Goal: Task Accomplishment & Management: Manage account settings

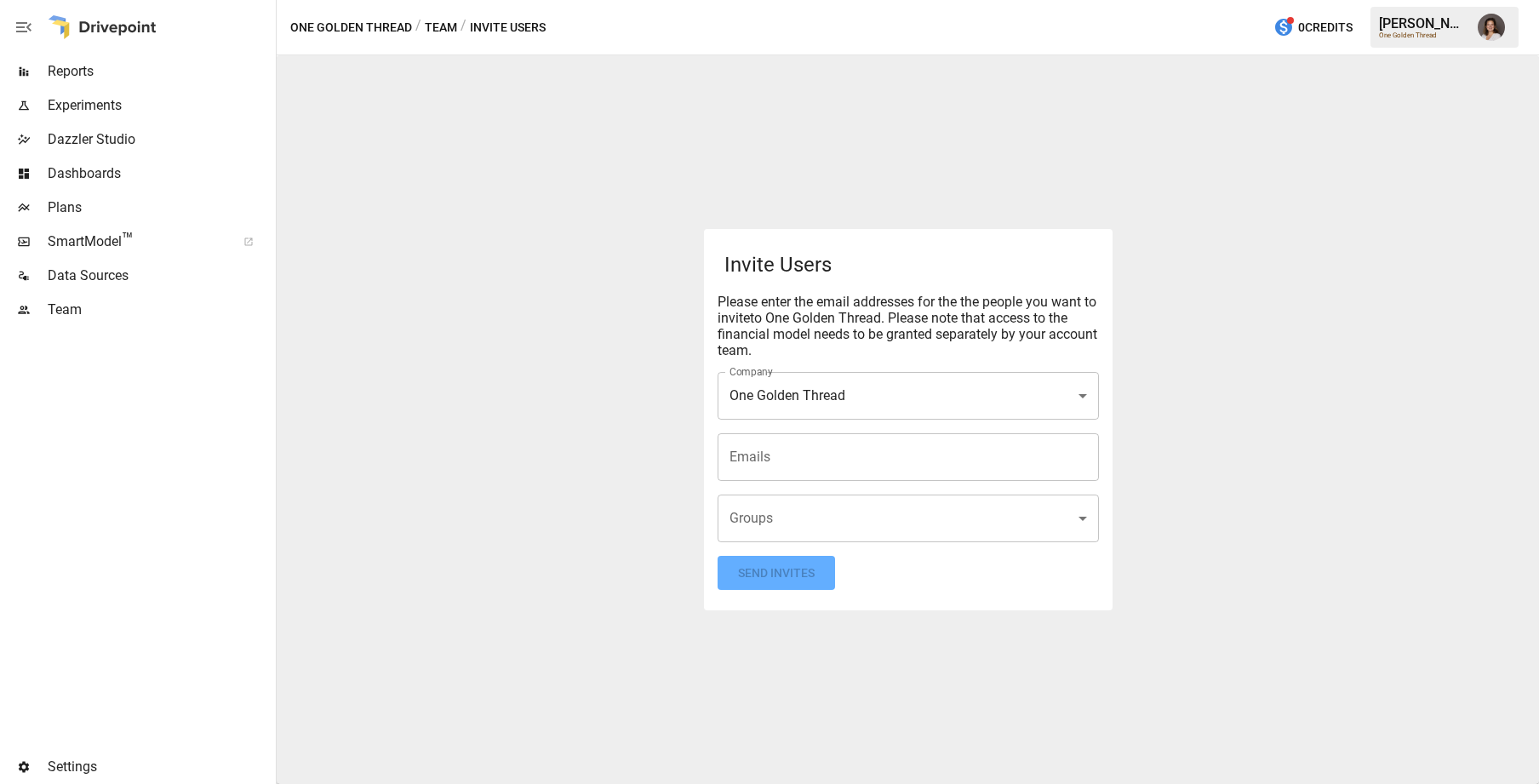
click at [789, 463] on input "Emails" at bounding box center [908, 457] width 366 height 32
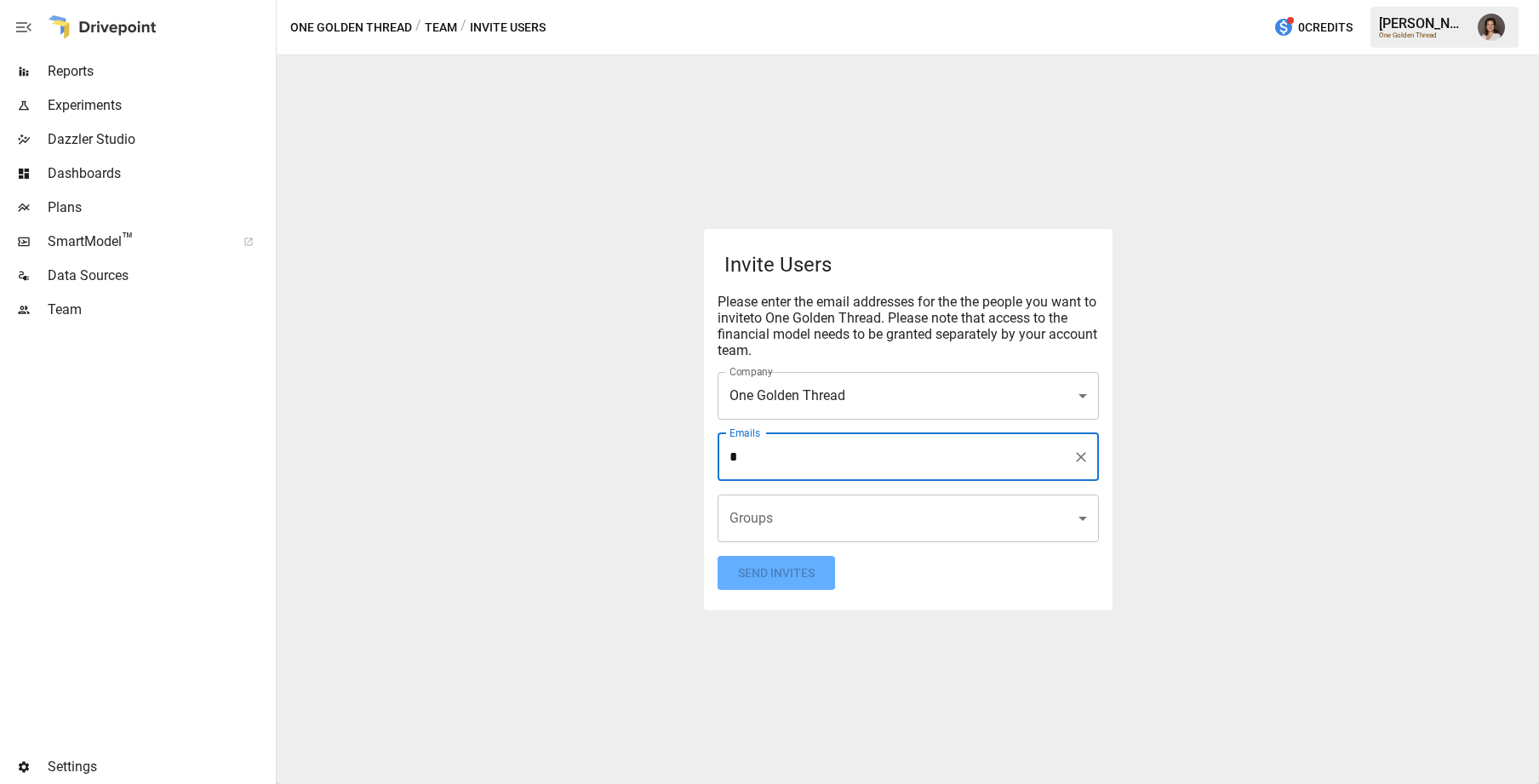
type input "**********"
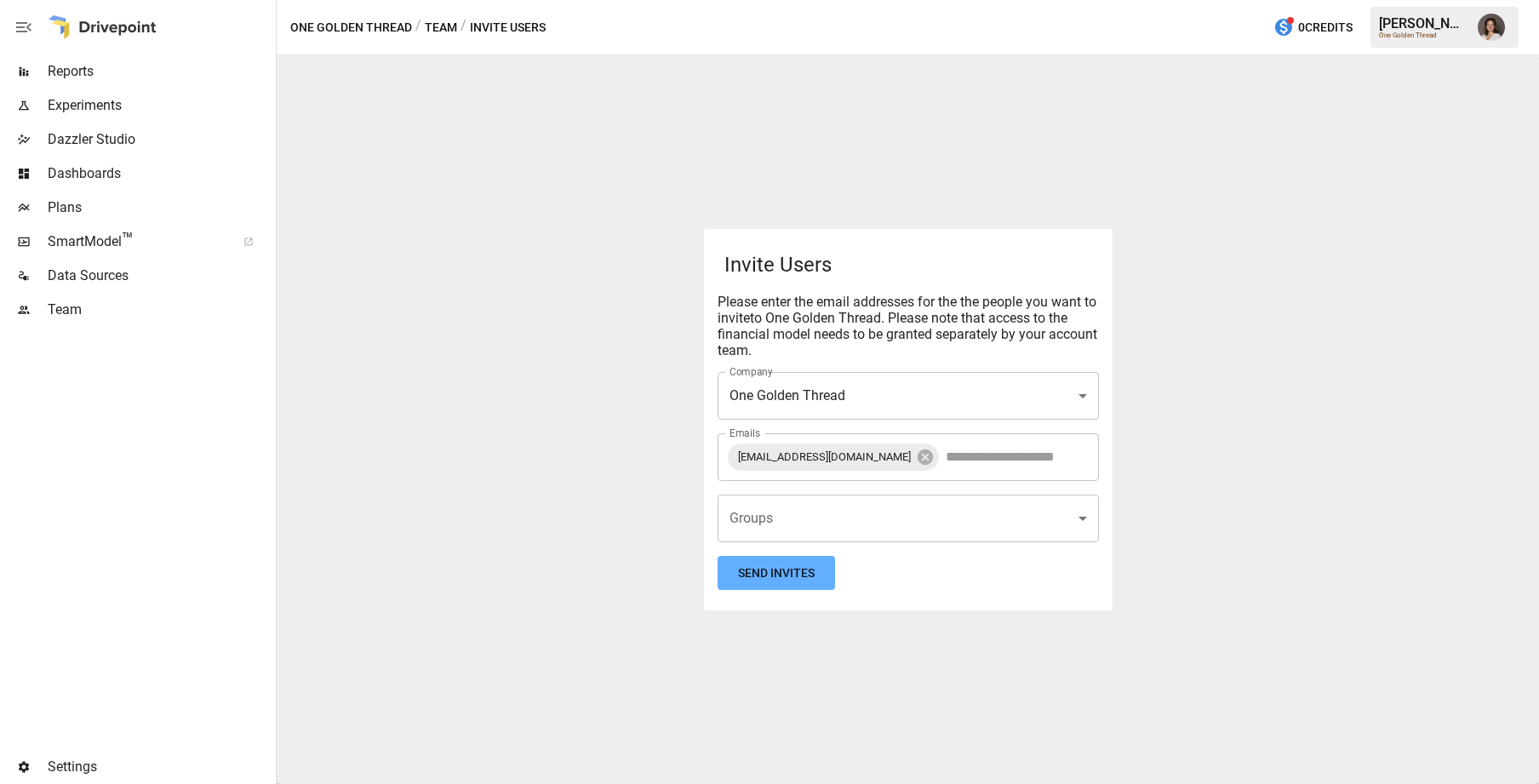
drag, startPoint x: 888, startPoint y: 582, endPoint x: 878, endPoint y: 583, distance: 10.0
click at [888, 582] on form "**********" at bounding box center [908, 419] width 381 height 341
click at [767, 575] on button "Send Invites" at bounding box center [776, 573] width 118 height 35
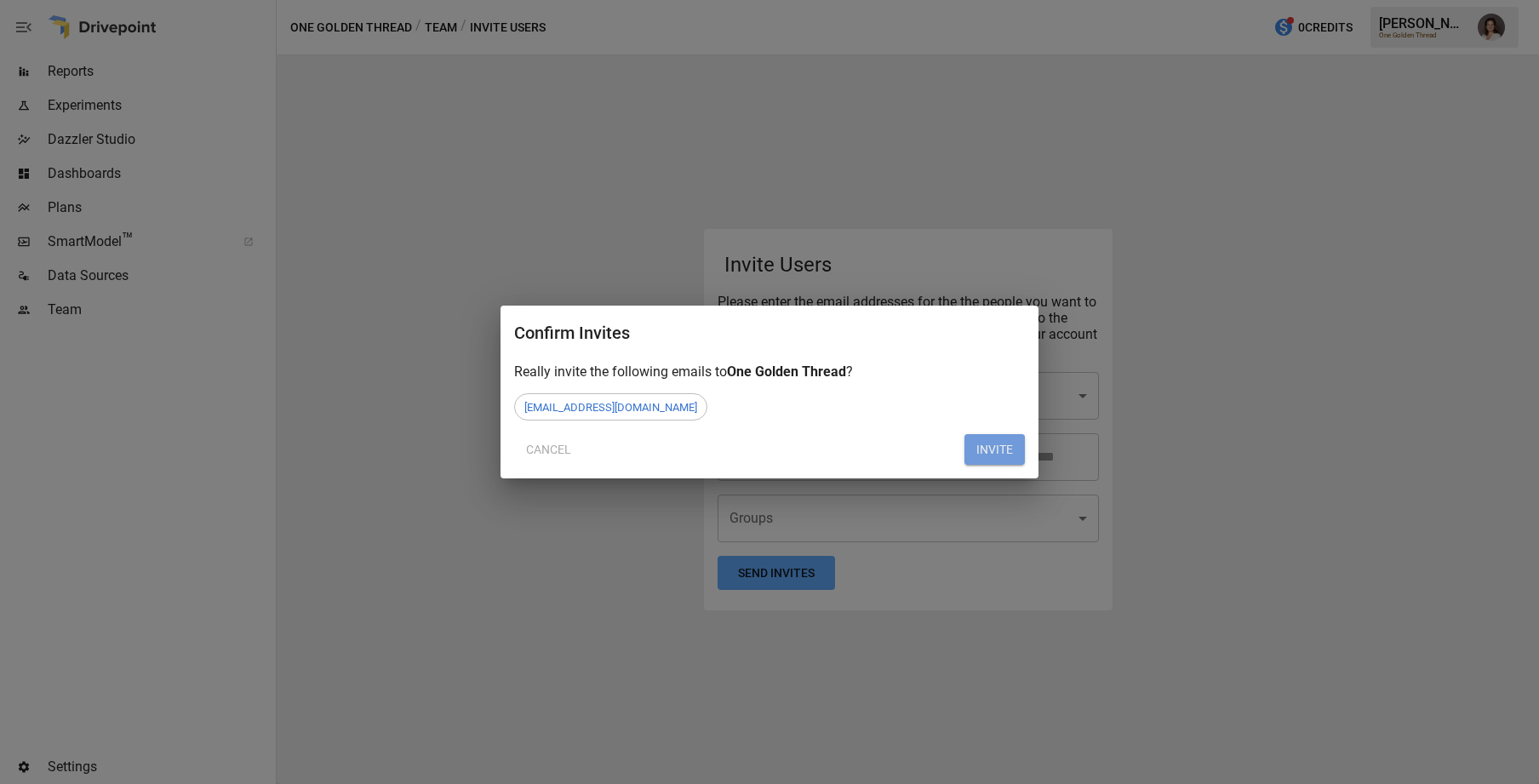
drag, startPoint x: 993, startPoint y: 446, endPoint x: 1032, endPoint y: 457, distance: 40.5
click at [993, 446] on button "INVITE" at bounding box center [994, 450] width 60 height 31
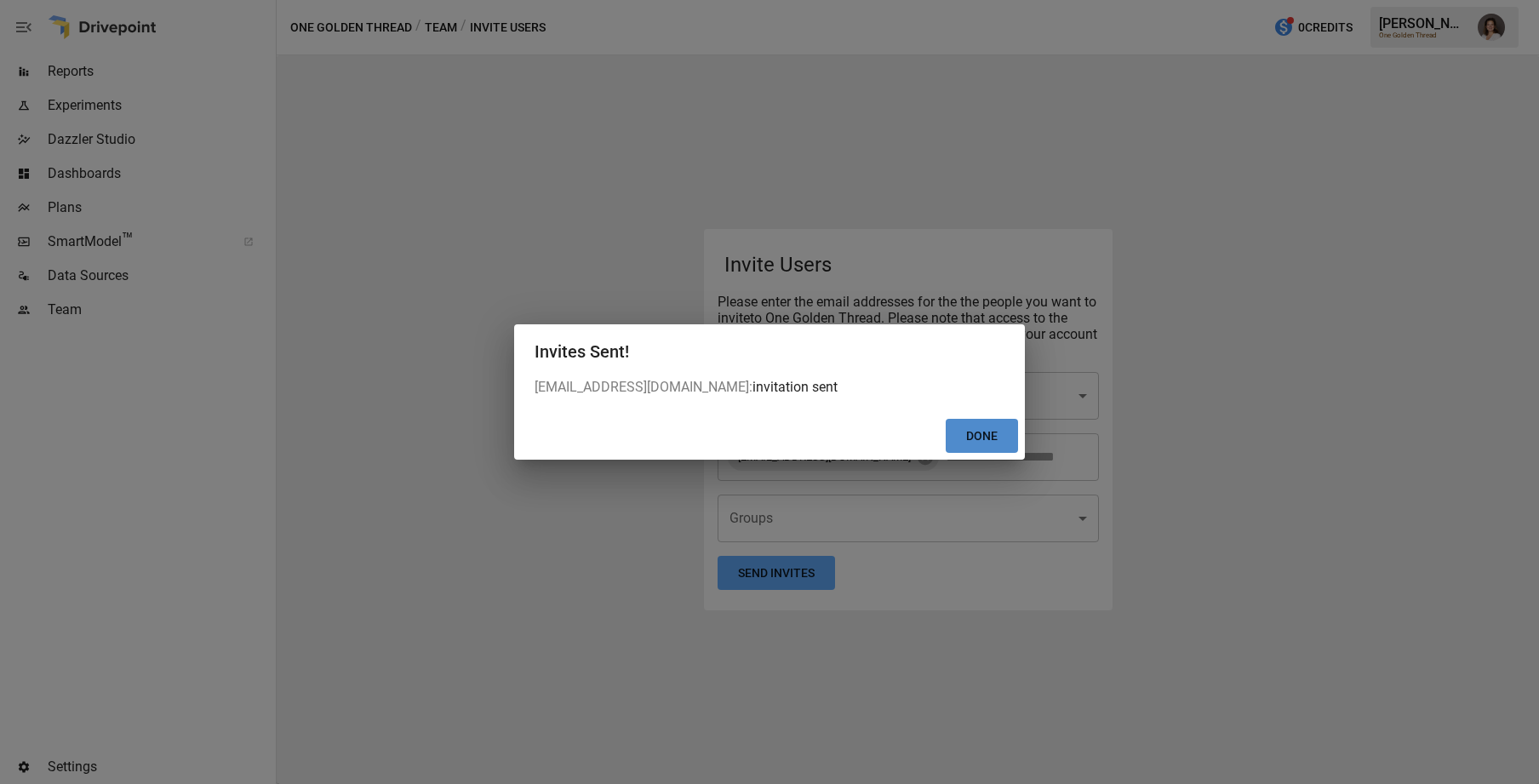
click at [993, 438] on button "Done" at bounding box center [982, 435] width 73 height 35
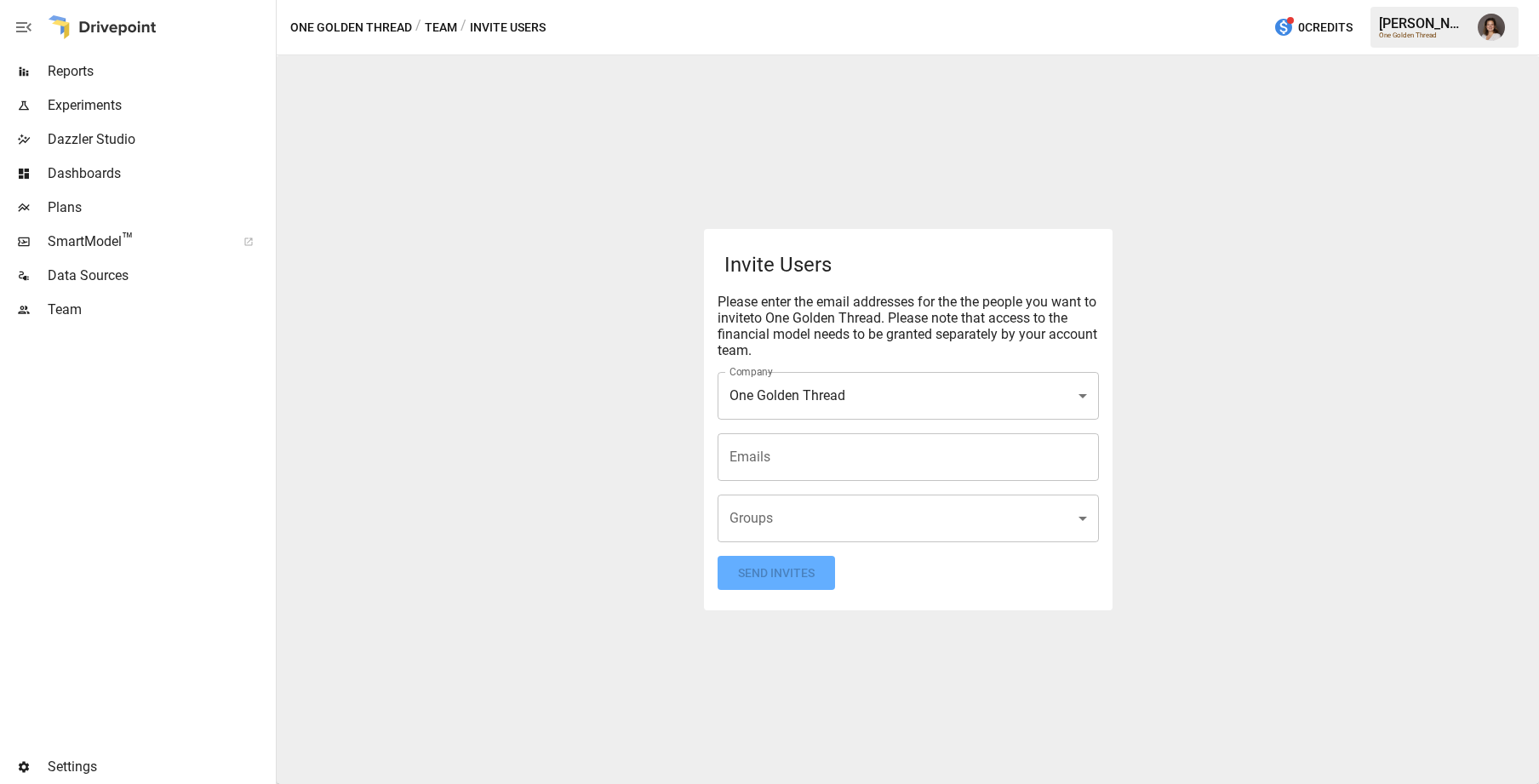
click at [1499, 29] on img "Franziska Ibscher" at bounding box center [1491, 27] width 28 height 28
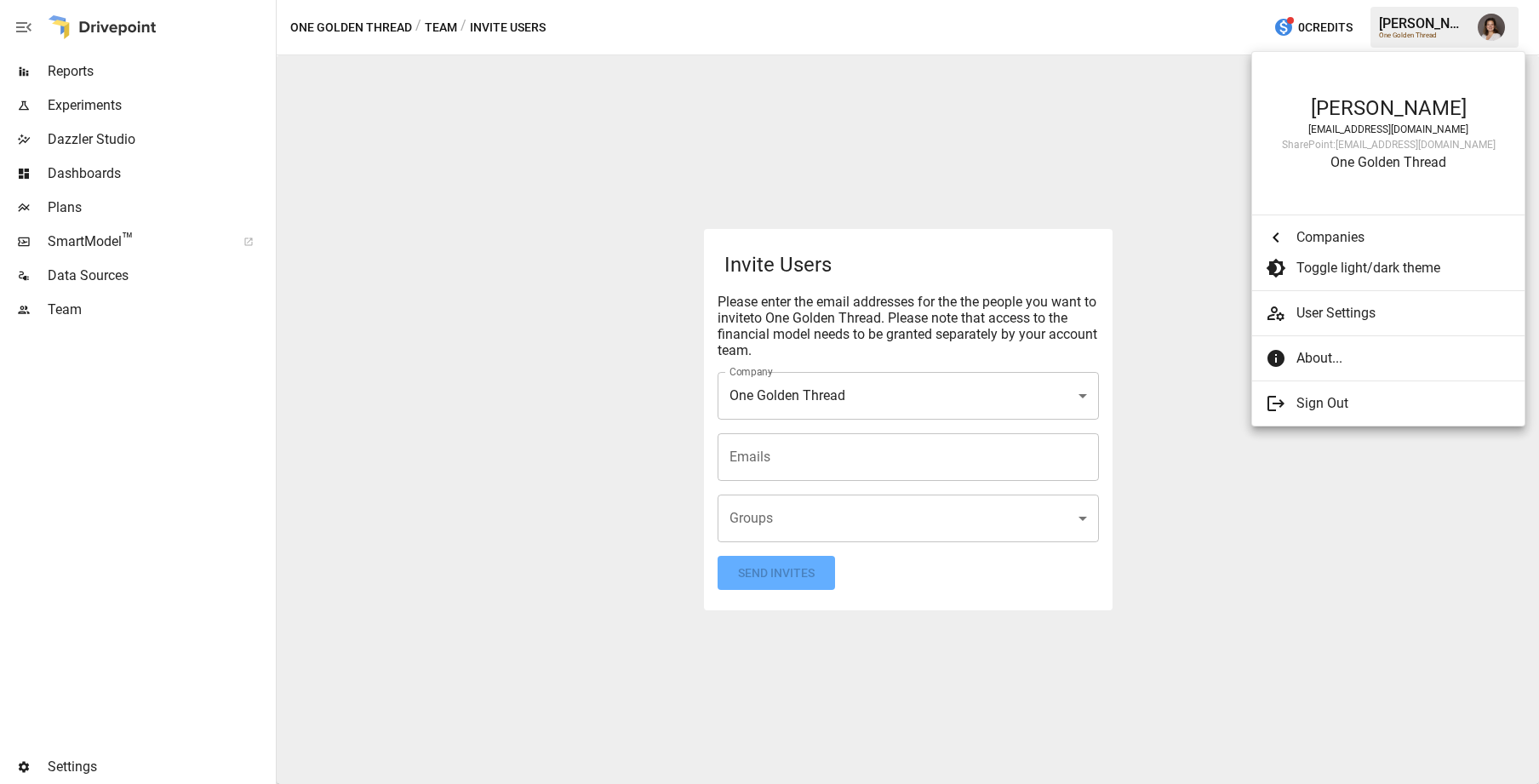
scroll to position [5959, 0]
click at [1323, 401] on span "Sign Out" at bounding box center [1403, 403] width 215 height 20
